Goal: Check status: Check status

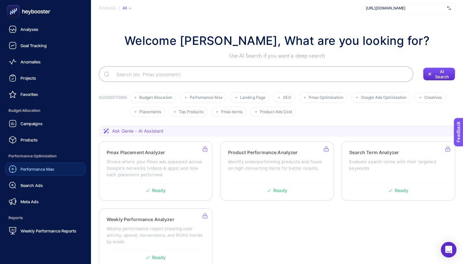
click at [35, 167] on span "Performance Max" at bounding box center [37, 168] width 34 height 5
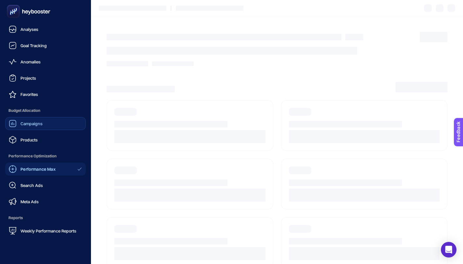
click at [39, 126] on span "Campaigns" at bounding box center [31, 123] width 22 height 5
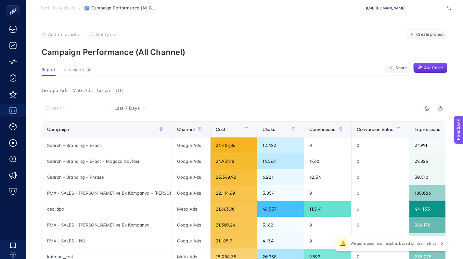
click at [147, 109] on div "Last 7 Days" at bounding box center [130, 108] width 37 height 5
click at [143, 108] on icon at bounding box center [144, 108] width 3 height 1
click at [141, 111] on div "Last 7 Days" at bounding box center [129, 108] width 41 height 10
click at [134, 132] on li "Last 30 Days" at bounding box center [129, 134] width 37 height 12
